Goal: Find specific page/section: Find specific page/section

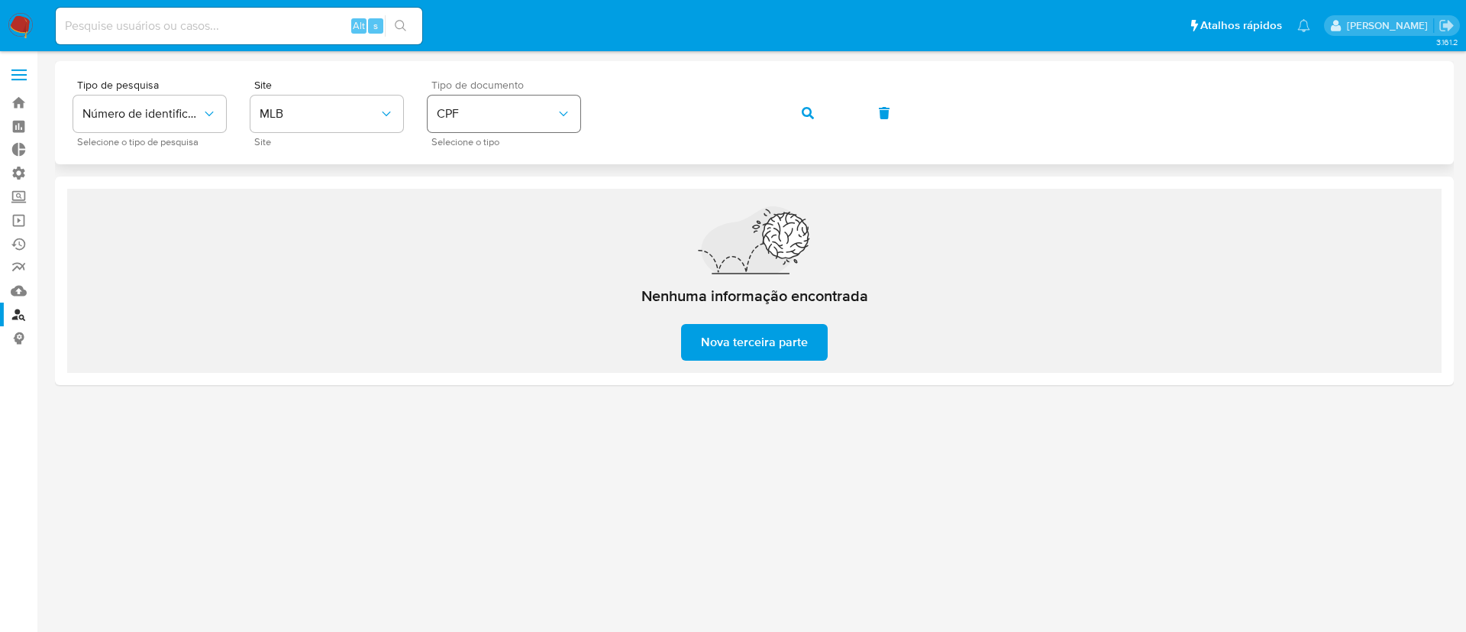
click at [545, 102] on div "Tipo de pesquisa Número de identificação Selecione o tipo de pesquisa Site MLB …" at bounding box center [754, 112] width 1363 height 66
click at [813, 108] on icon "button" at bounding box center [808, 113] width 12 height 12
click at [564, 73] on div "Tipo de pesquisa Número de identificação Selecione o tipo de pesquisa Site MLB …" at bounding box center [754, 112] width 1399 height 103
click at [837, 148] on div "Tipo de pesquisa Número de identificação Selecione o tipo de pesquisa Site MLB …" at bounding box center [754, 112] width 1399 height 103
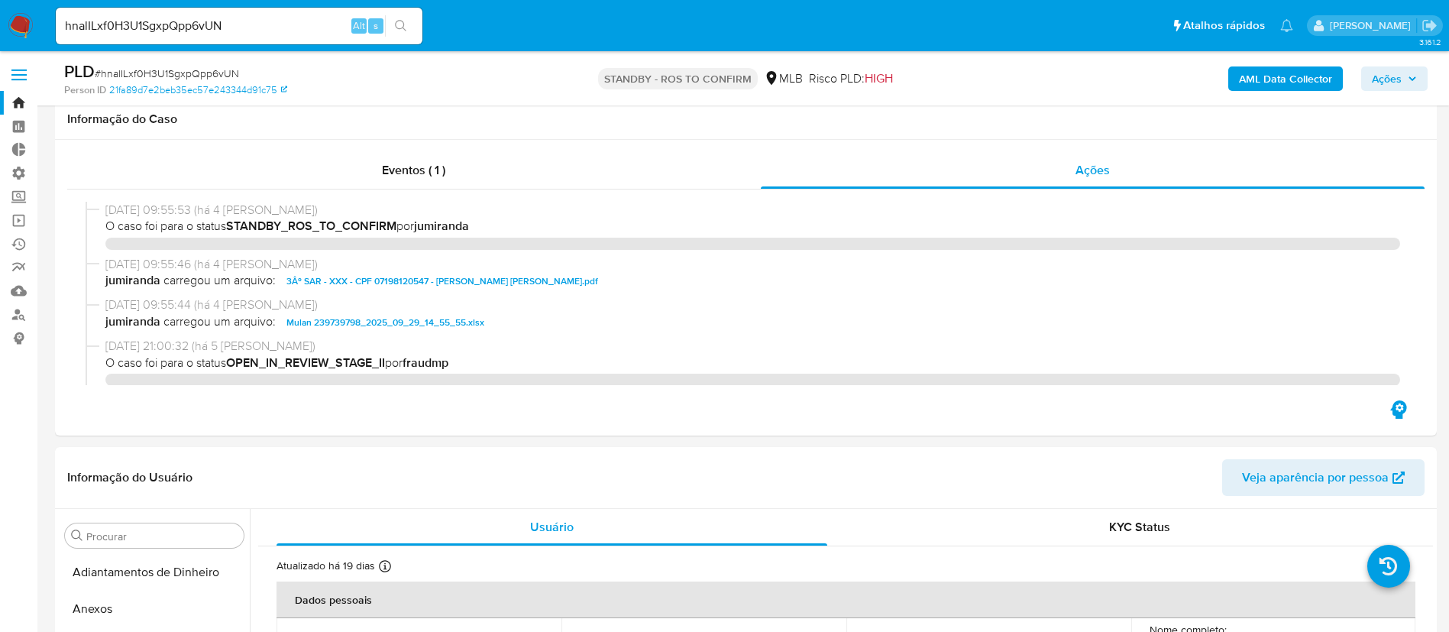
select select "10"
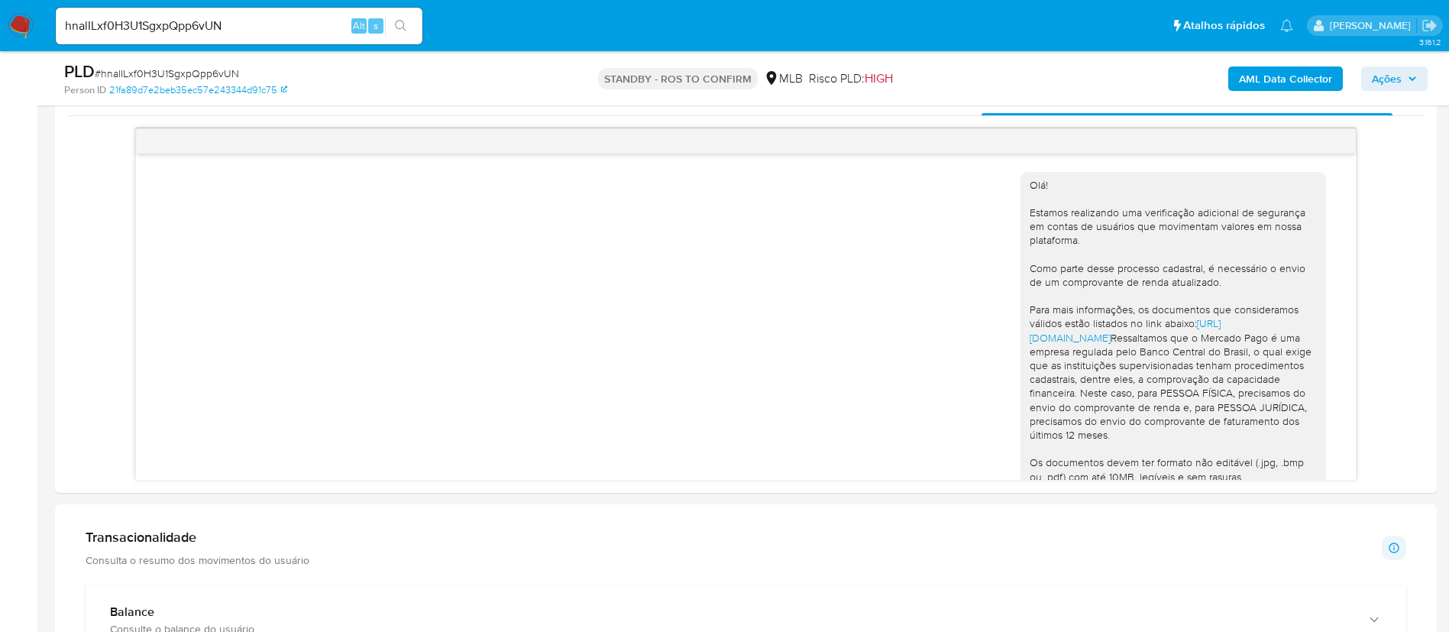
scroll to position [178, 0]
